Goal: Navigation & Orientation: Find specific page/section

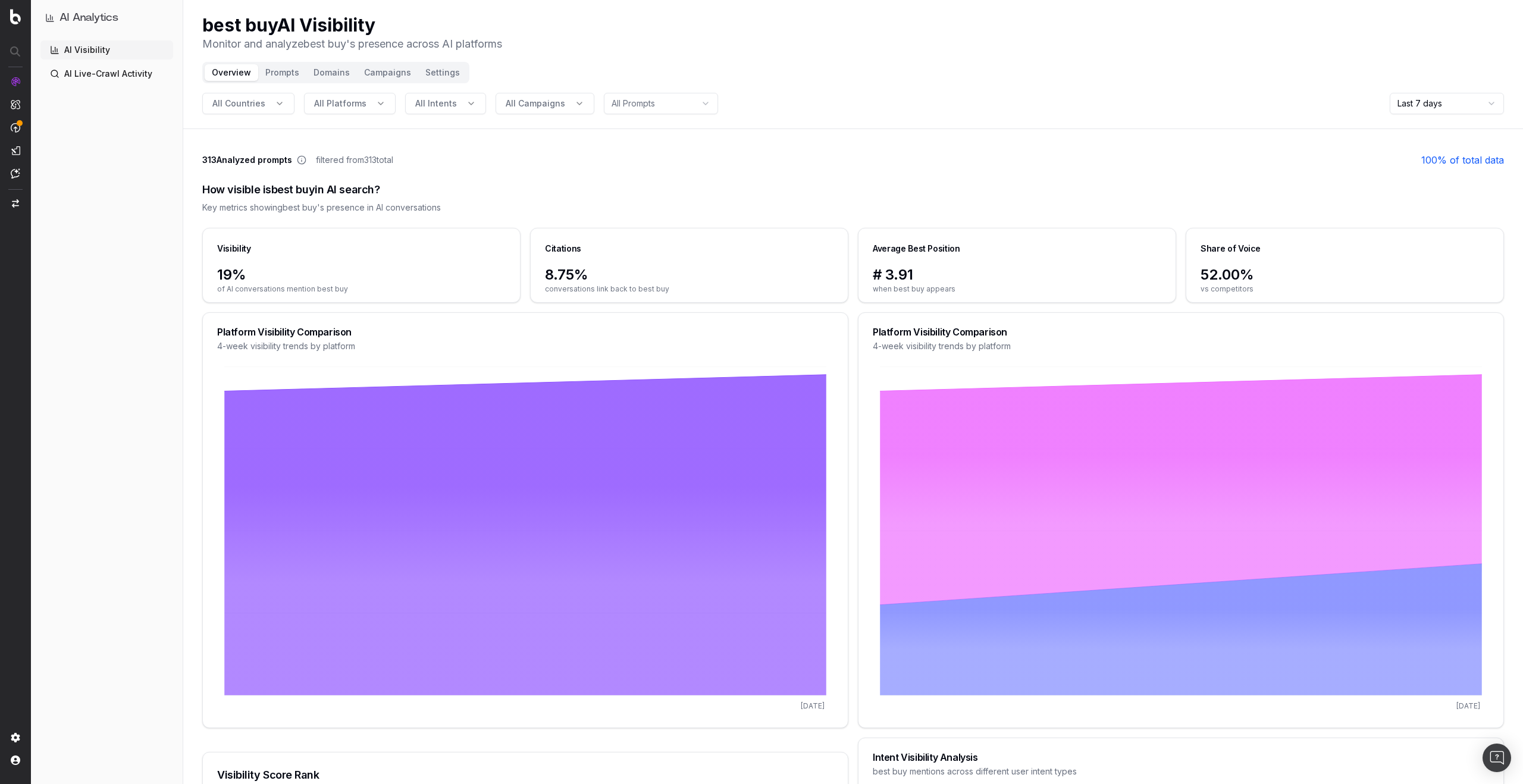
click at [93, 71] on link "AI Live-Crawl Activity" at bounding box center [106, 73] width 132 height 19
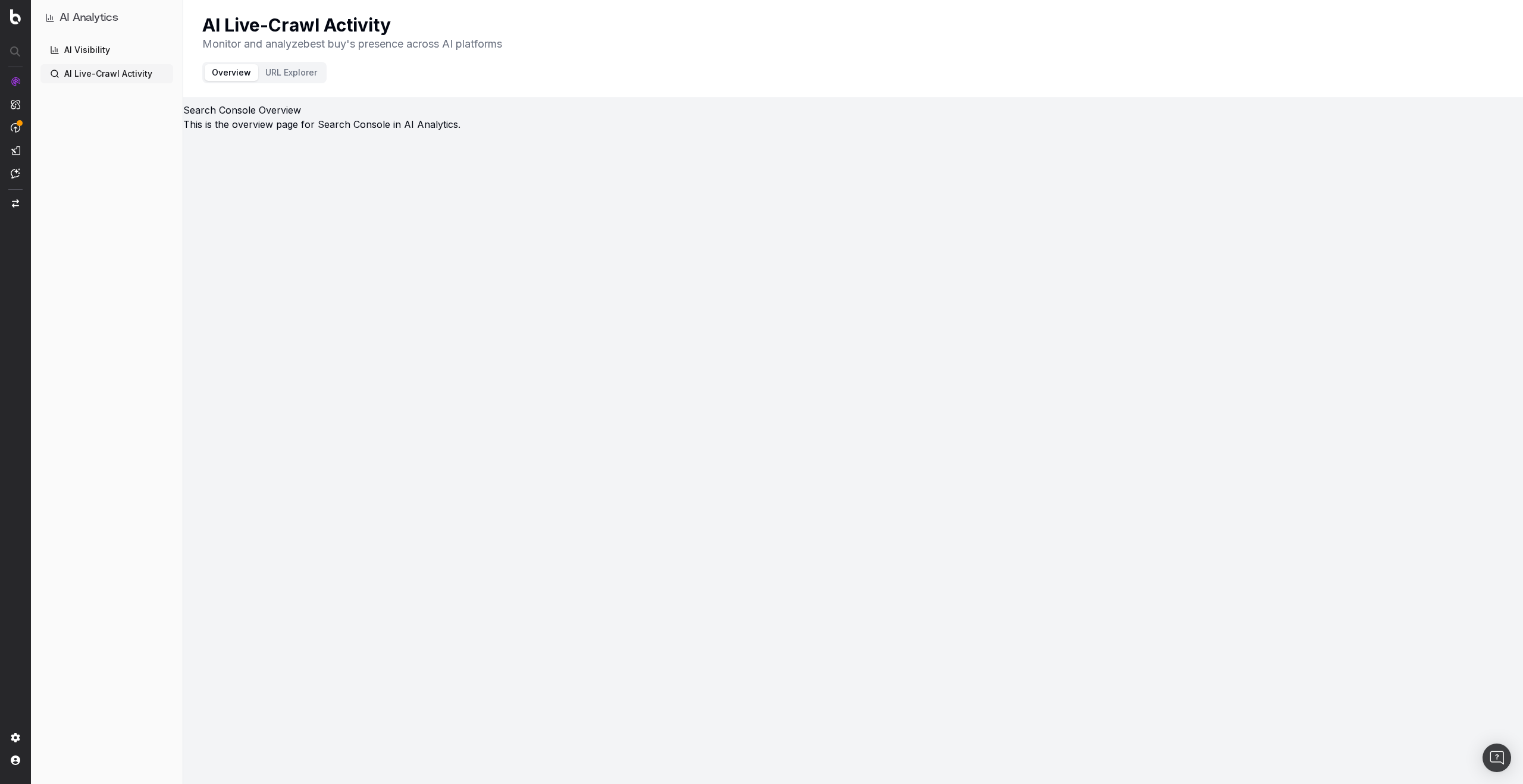
click at [293, 77] on button "URL Explorer" at bounding box center [292, 72] width 66 height 17
